Goal: Communication & Community: Answer question/provide support

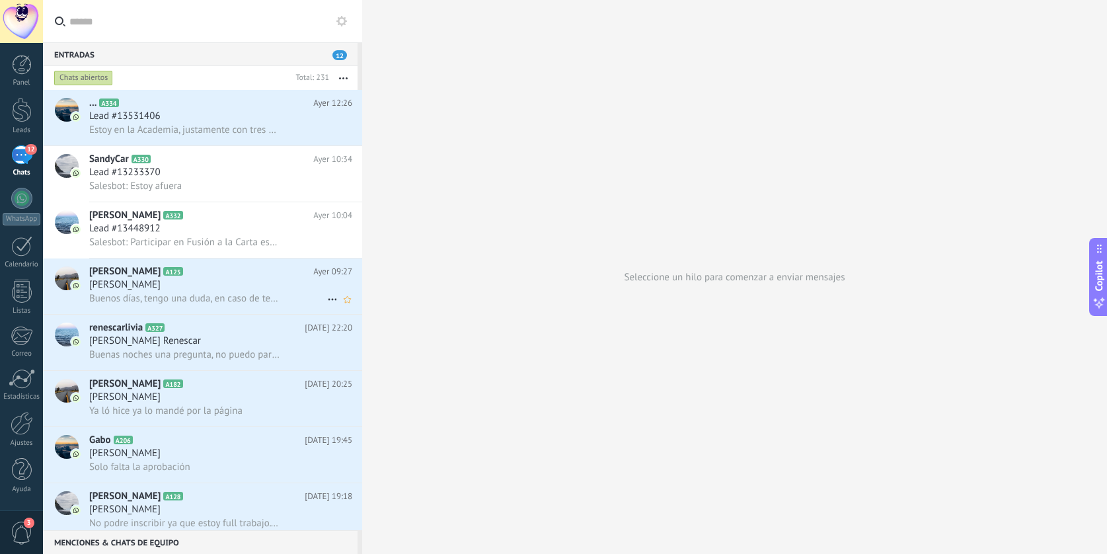
click at [213, 305] on span "Buenos días, tengo una duda, en caso de tener un emprendimiento y trabajar en é…" at bounding box center [184, 298] width 190 height 13
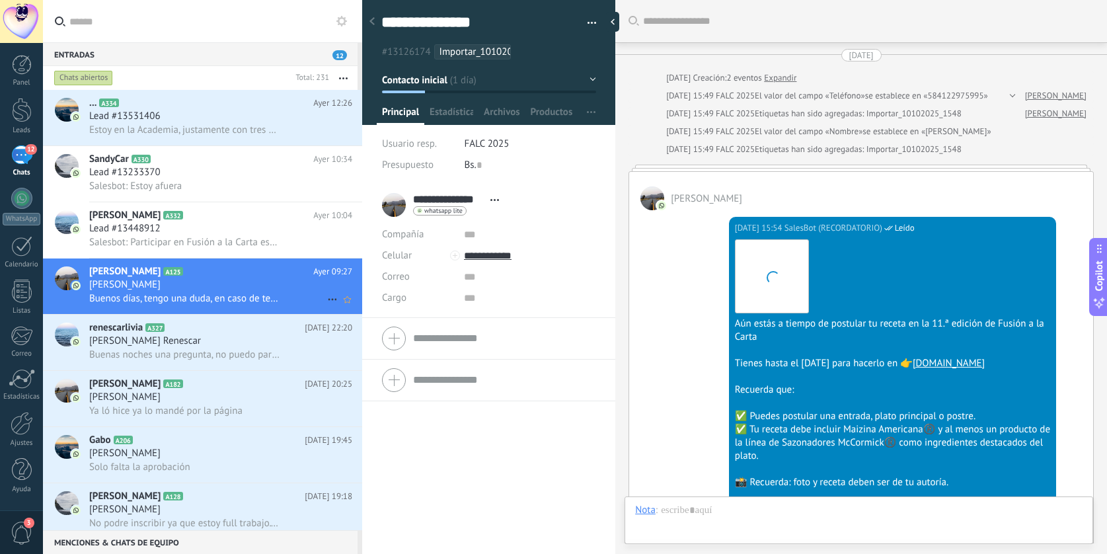
scroll to position [477, 0]
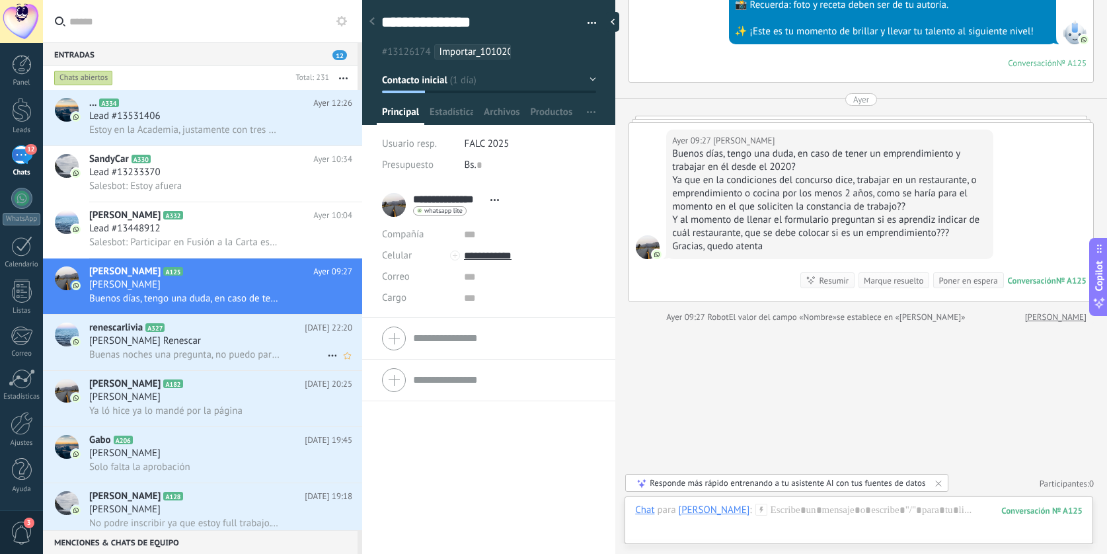
click at [167, 357] on span "Buenas noches una pregunta, no puedo participar ya que deje la academia de estu…" at bounding box center [184, 354] width 190 height 13
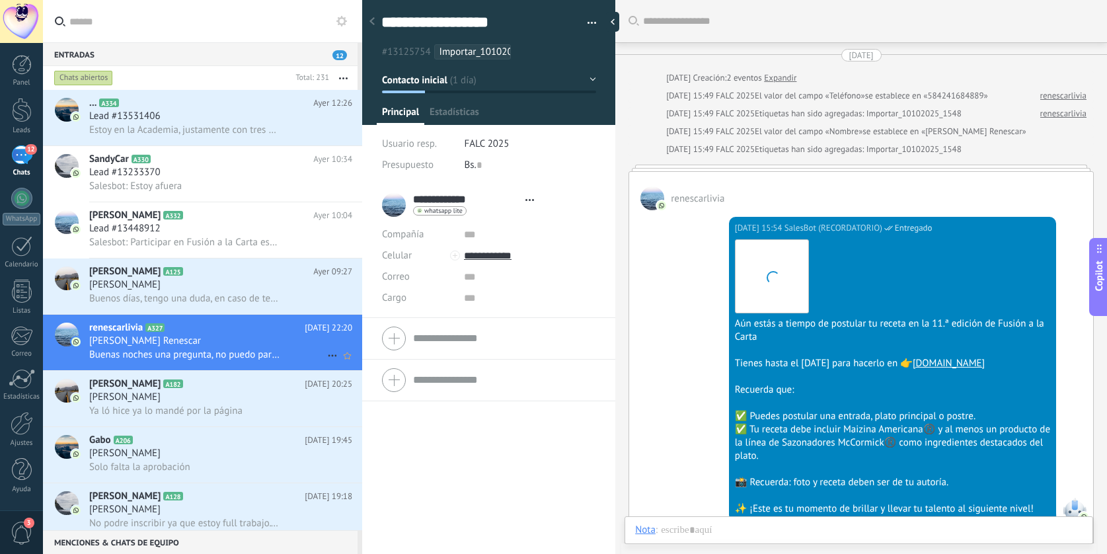
type textarea "**********"
